Goal: Task Accomplishment & Management: Use online tool/utility

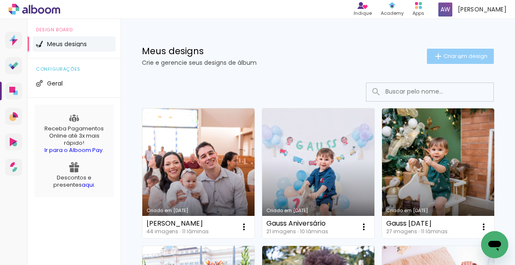
click at [453, 57] on span "Criar um design" at bounding box center [465, 56] width 44 height 6
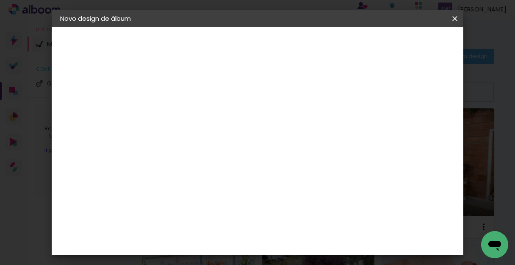
click at [199, 116] on input at bounding box center [199, 113] width 0 height 13
type input "Cecília natal 2019"
type paper-input "Cecília natal 2019"
click at [0, 0] on slot "Avançar" at bounding box center [0, 0] width 0 height 0
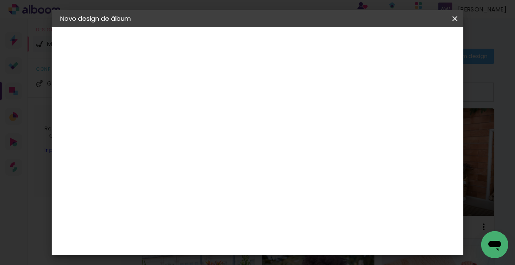
click at [0, 0] on slot "Avançar" at bounding box center [0, 0] width 0 height 0
click at [254, 222] on span "15 × 15" at bounding box center [235, 233] width 39 height 22
click at [0, 0] on slot "Avançar" at bounding box center [0, 0] width 0 height 0
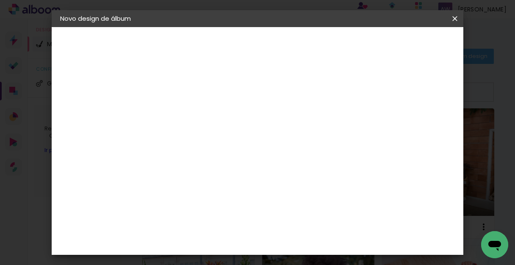
click at [342, 48] on span "Iniciar design" at bounding box center [332, 48] width 19 height 12
